Goal: Task Accomplishment & Management: Manage account settings

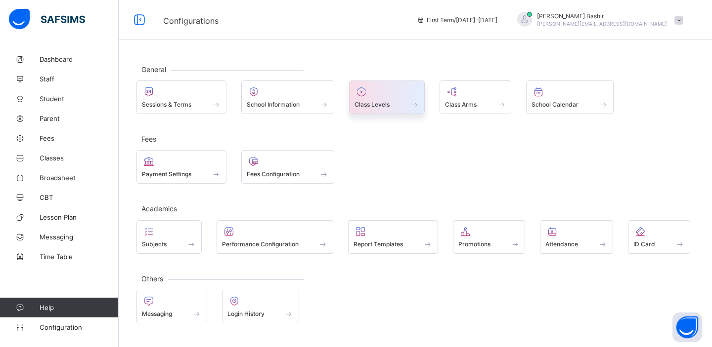
click at [386, 97] on div at bounding box center [386, 92] width 65 height 12
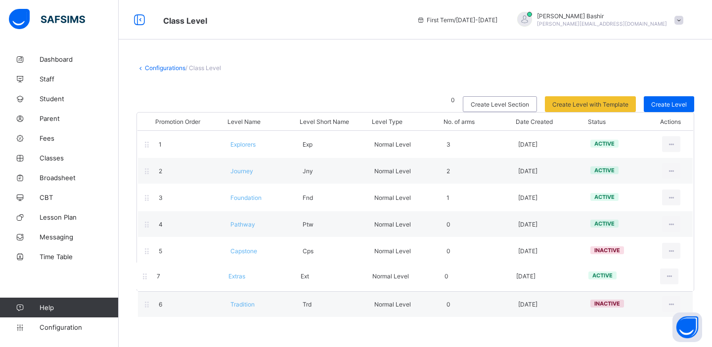
drag, startPoint x: 146, startPoint y: 305, endPoint x: 143, endPoint y: 274, distance: 31.7
click at [143, 274] on div "Promotion Order Level Name Level Short Name Level Type No. of arms Date Created…" at bounding box center [414, 202] width 557 height 180
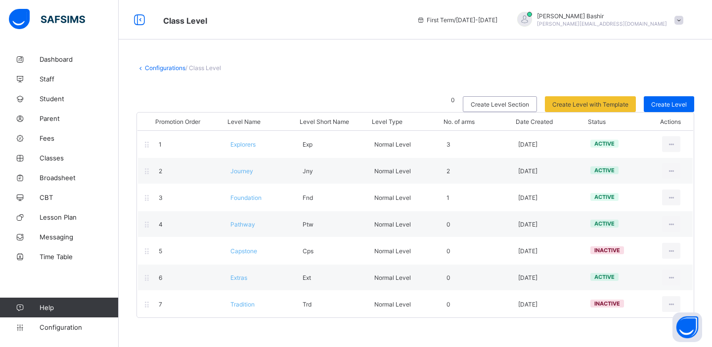
click at [162, 68] on link "Configurations" at bounding box center [165, 67] width 41 height 7
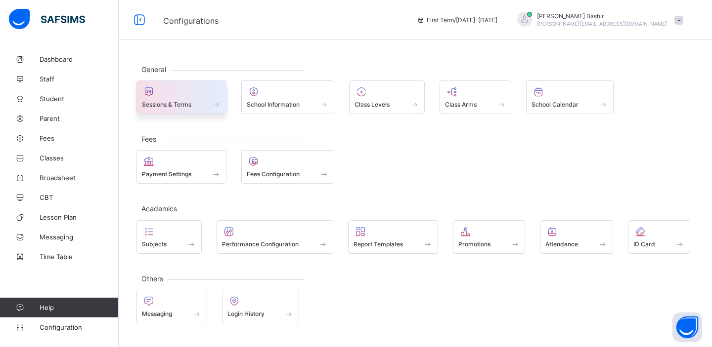
click at [178, 102] on span "Sessions & Terms" at bounding box center [166, 104] width 49 height 7
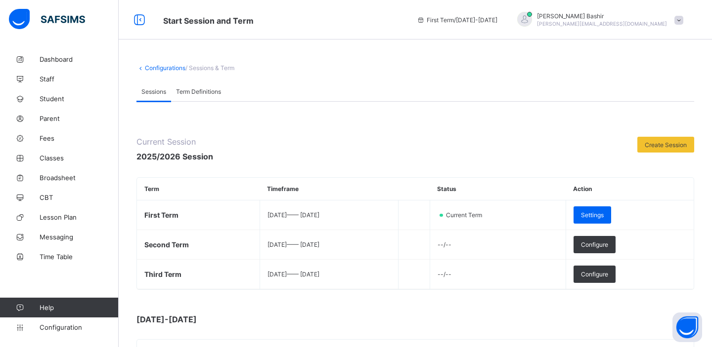
click at [169, 67] on link "Configurations" at bounding box center [165, 67] width 41 height 7
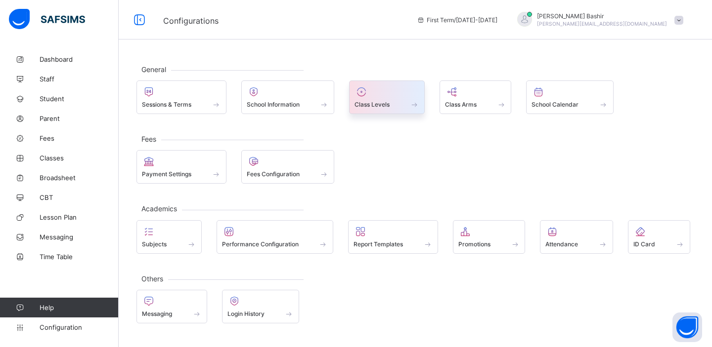
click at [386, 103] on span "Class Levels" at bounding box center [371, 104] width 35 height 7
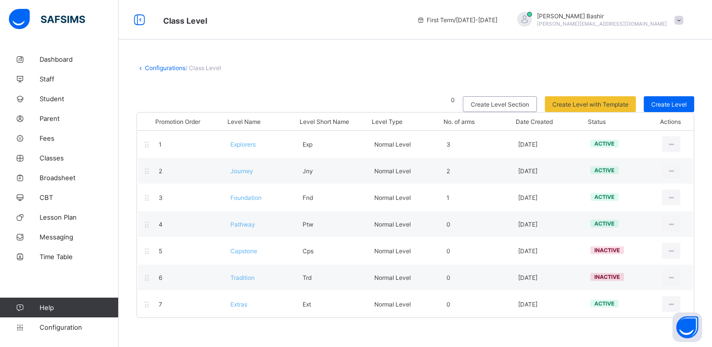
click at [61, 330] on span "Configuration" at bounding box center [79, 328] width 79 height 8
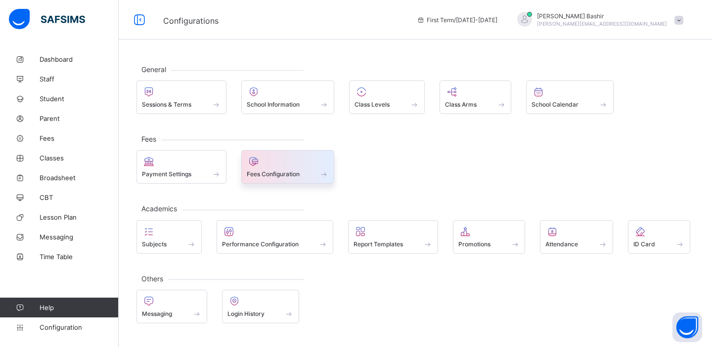
click at [271, 168] on div at bounding box center [288, 162] width 83 height 12
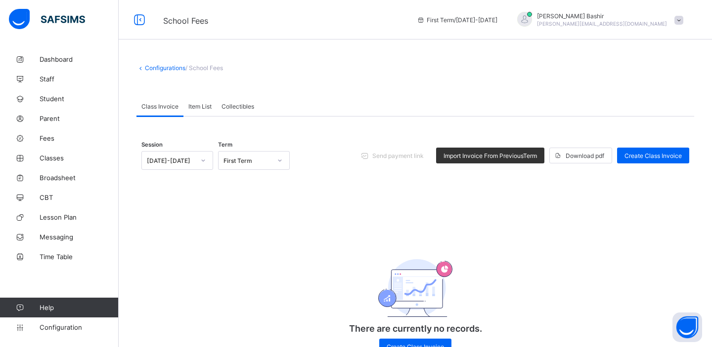
click at [209, 106] on span "Item List" at bounding box center [199, 106] width 23 height 7
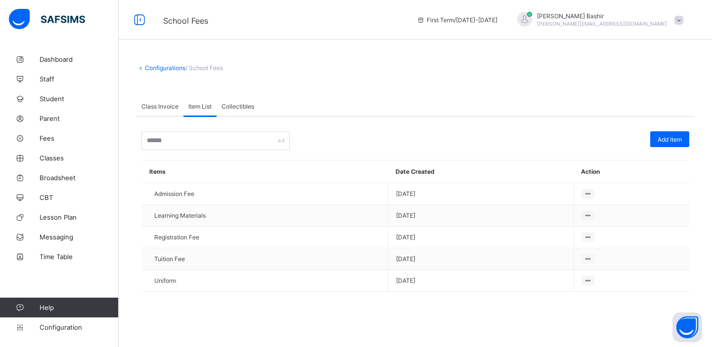
click at [168, 103] on span "Class Invoice" at bounding box center [159, 106] width 37 height 7
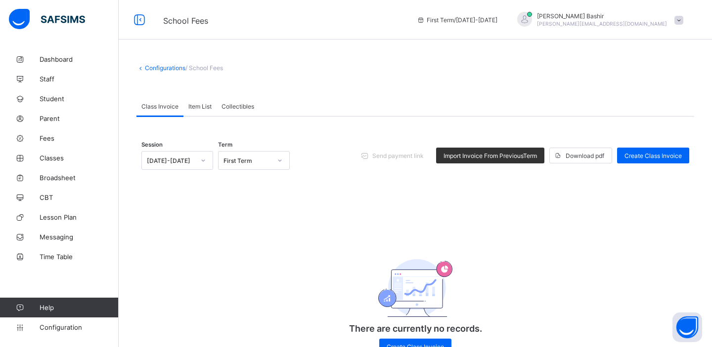
scroll to position [37, 0]
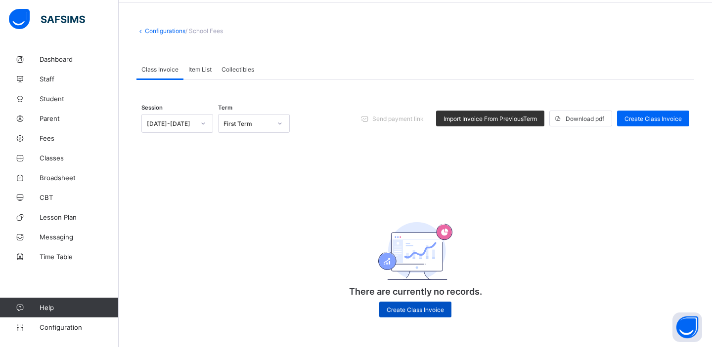
click at [406, 310] on span "Create Class Invoice" at bounding box center [414, 309] width 57 height 7
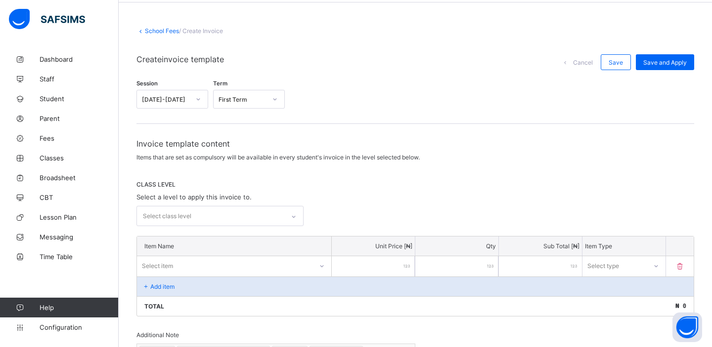
click at [241, 215] on div "Select class level" at bounding box center [210, 216] width 147 height 19
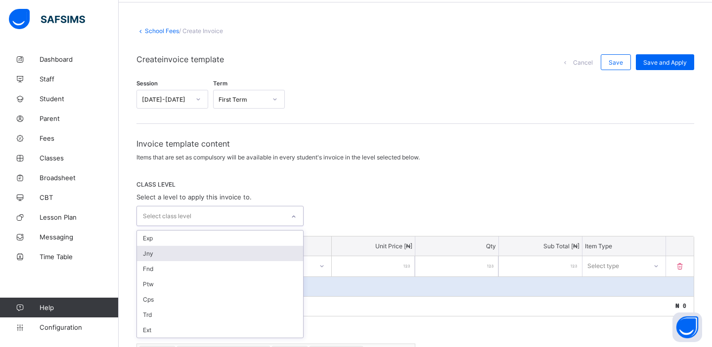
click at [219, 251] on div "Jny" at bounding box center [220, 253] width 166 height 15
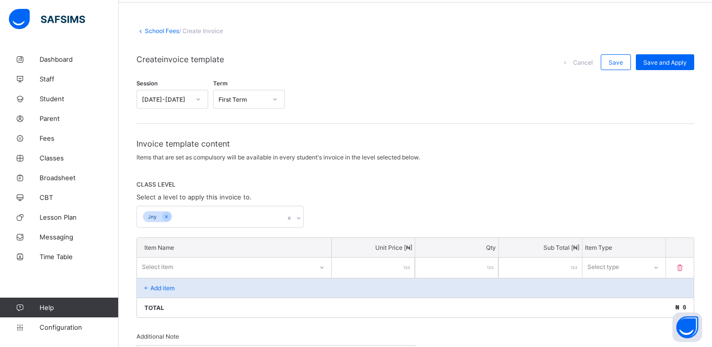
click at [354, 185] on span "CLASS LEVEL" at bounding box center [414, 184] width 557 height 7
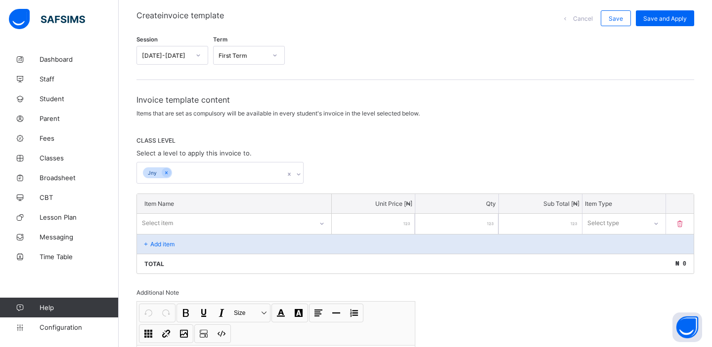
scroll to position [194, 0]
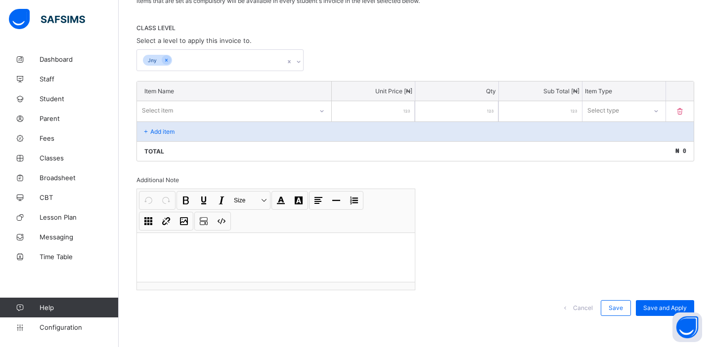
click at [234, 111] on div "Select item" at bounding box center [224, 111] width 175 height 14
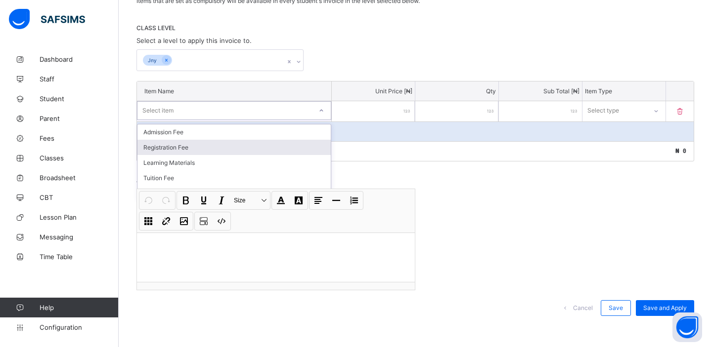
click at [560, 49] on div "Jny" at bounding box center [414, 60] width 557 height 22
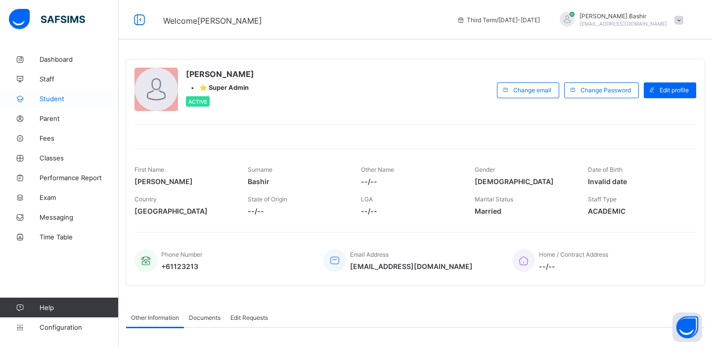
click at [50, 98] on span "Student" at bounding box center [79, 99] width 79 height 8
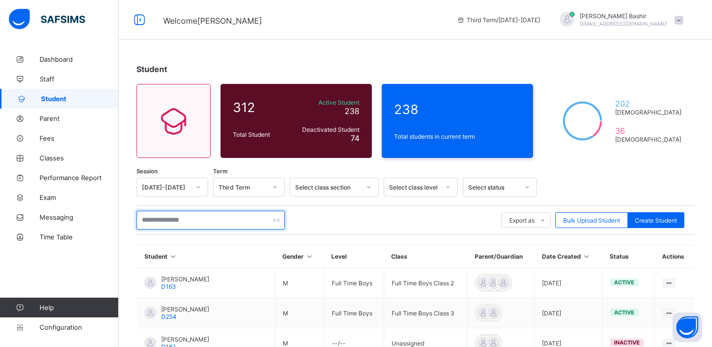
click at [225, 222] on input "text" at bounding box center [210, 220] width 148 height 19
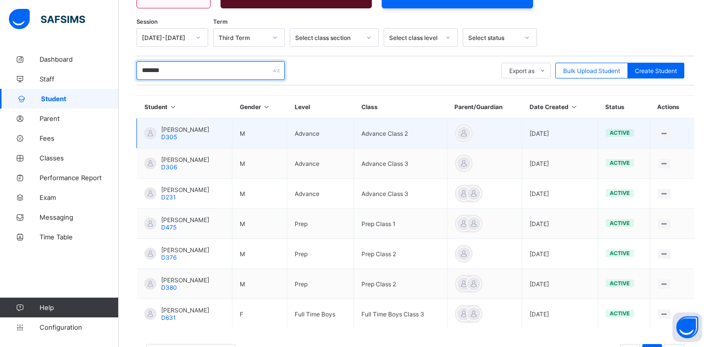
scroll to position [191, 0]
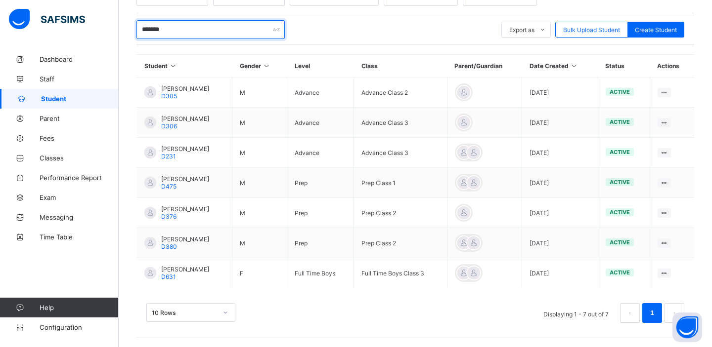
type input "*******"
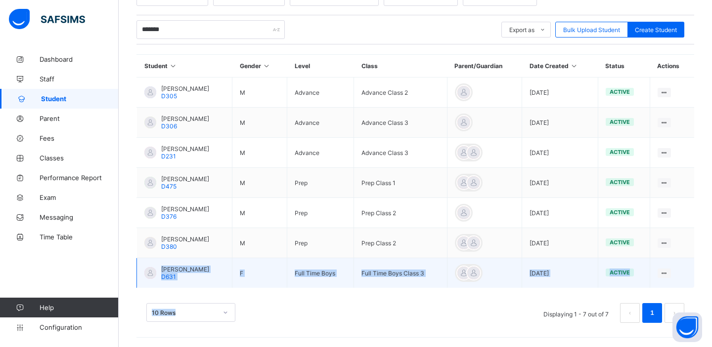
drag, startPoint x: 194, startPoint y: 292, endPoint x: 154, endPoint y: 262, distance: 49.1
click at [154, 262] on div "Session [DATE]-[DATE] Term Third Term Select class section Select class level S…" at bounding box center [414, 160] width 557 height 346
copy div "[PERSON_NAME] D631 F Full Time Boys Full Time Boys Class 3 [DATE] active View P…"
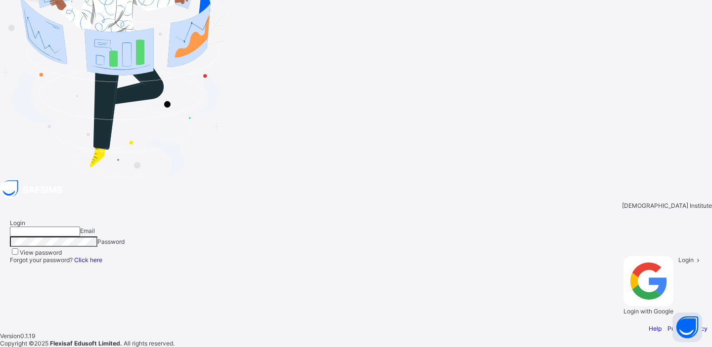
type input "**********"
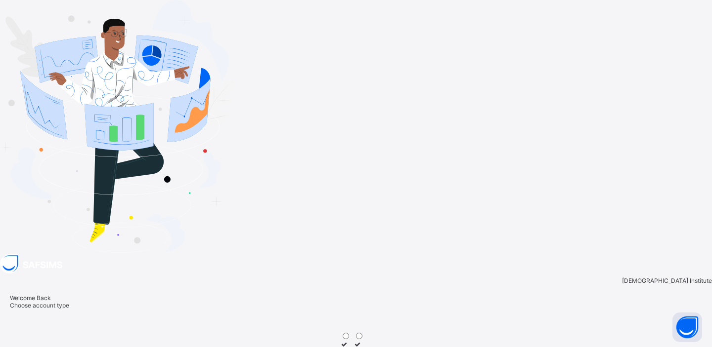
click at [348, 347] on icon at bounding box center [344, 351] width 8 height 7
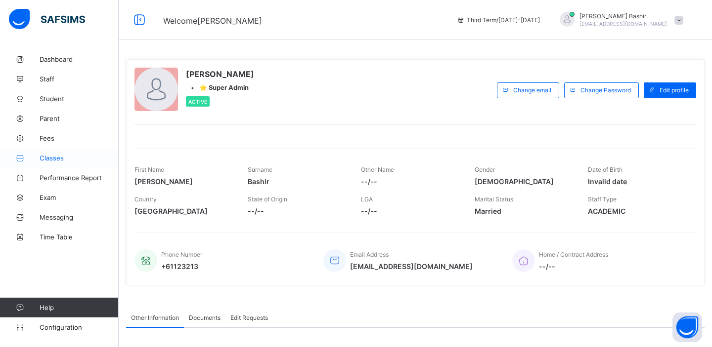
click at [56, 153] on link "Classes" at bounding box center [59, 158] width 119 height 20
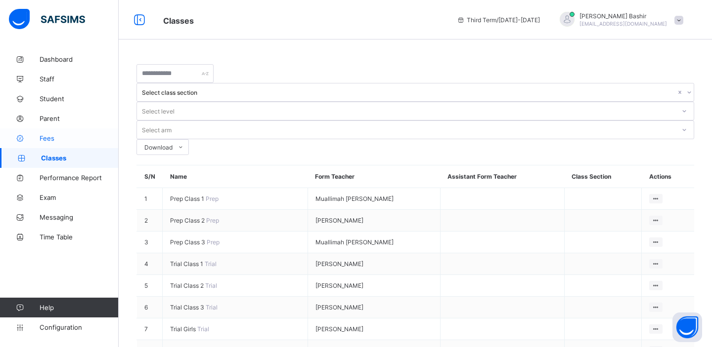
click at [48, 135] on span "Fees" at bounding box center [79, 138] width 79 height 8
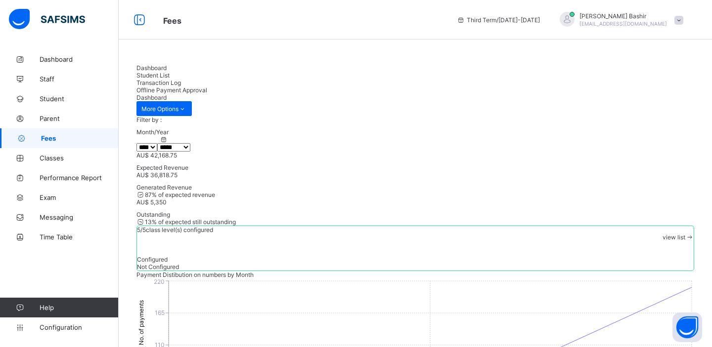
click at [190, 146] on select "***** ******** ***** ***** *** **** **** ****** ********* ******* ******** ****…" at bounding box center [173, 147] width 33 height 8
select select "*"
click at [169, 76] on span "Student List" at bounding box center [152, 75] width 33 height 7
select select "*"
